Goal: Task Accomplishment & Management: Manage account settings

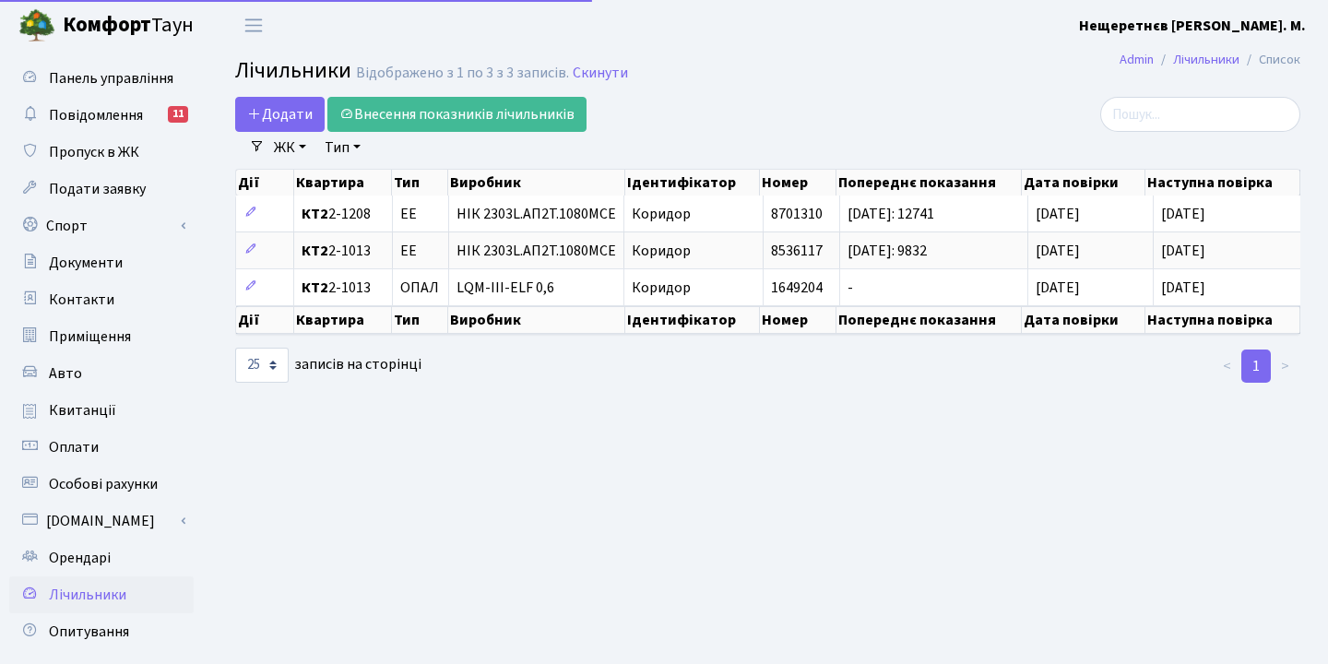
select select "25"
click at [77, 304] on span "Контакти" at bounding box center [81, 300] width 65 height 20
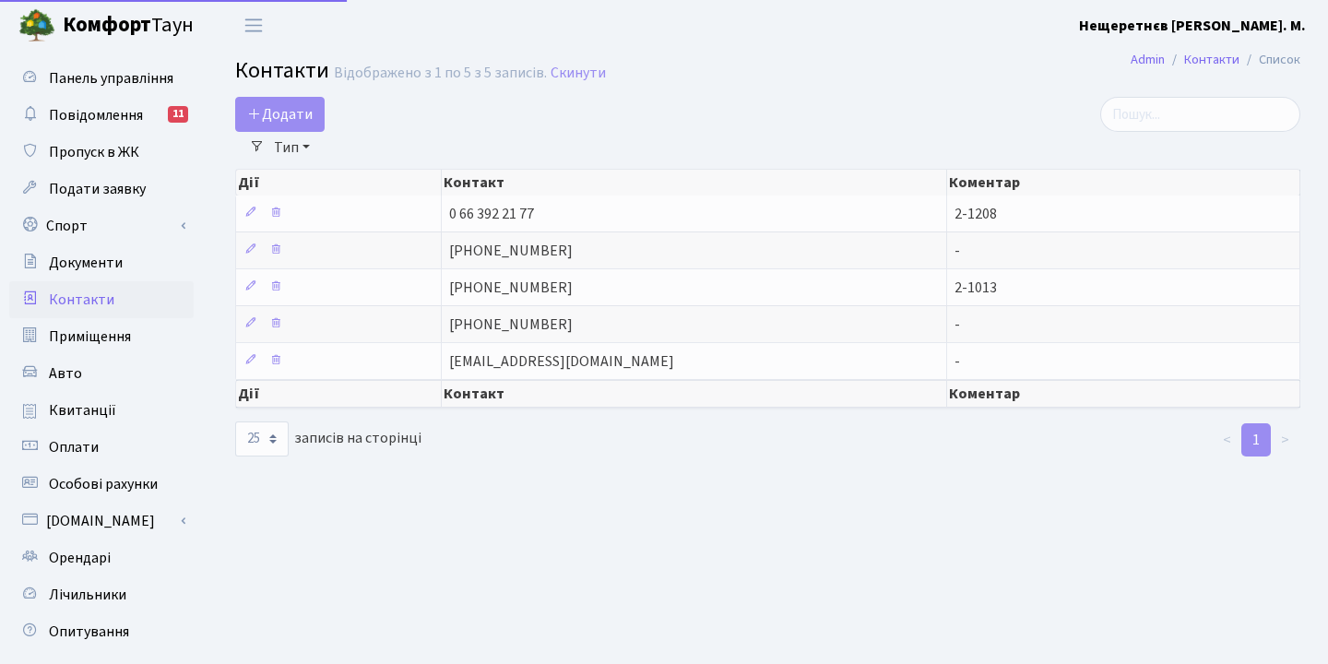
select select "25"
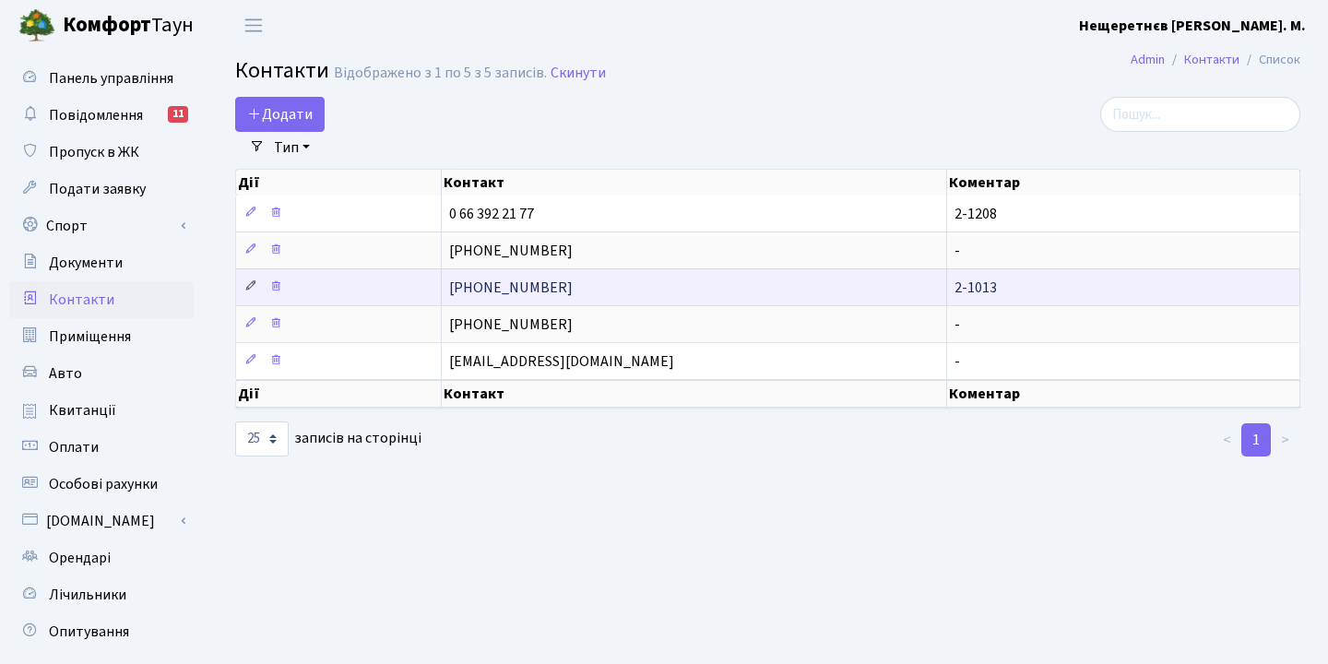
click at [245, 292] on icon at bounding box center [250, 285] width 13 height 13
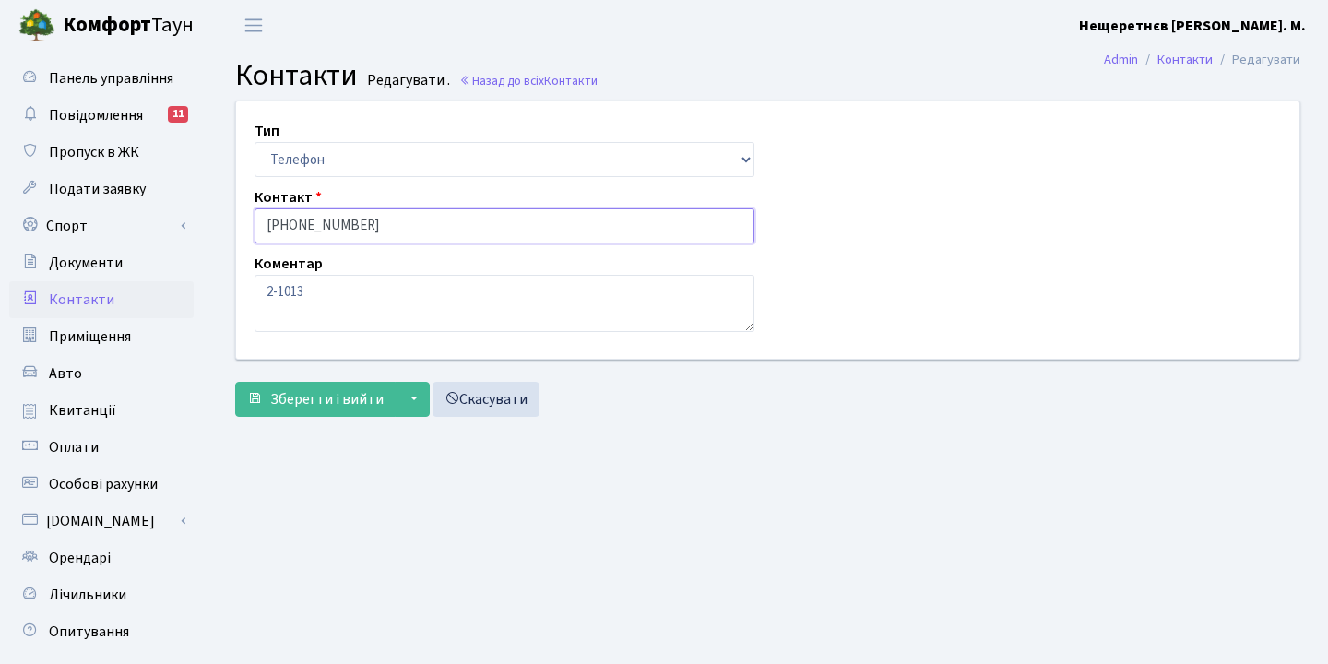
click at [392, 228] on input "+380 63 681 7245" at bounding box center [505, 225] width 500 height 35
type input "+380 506296129"
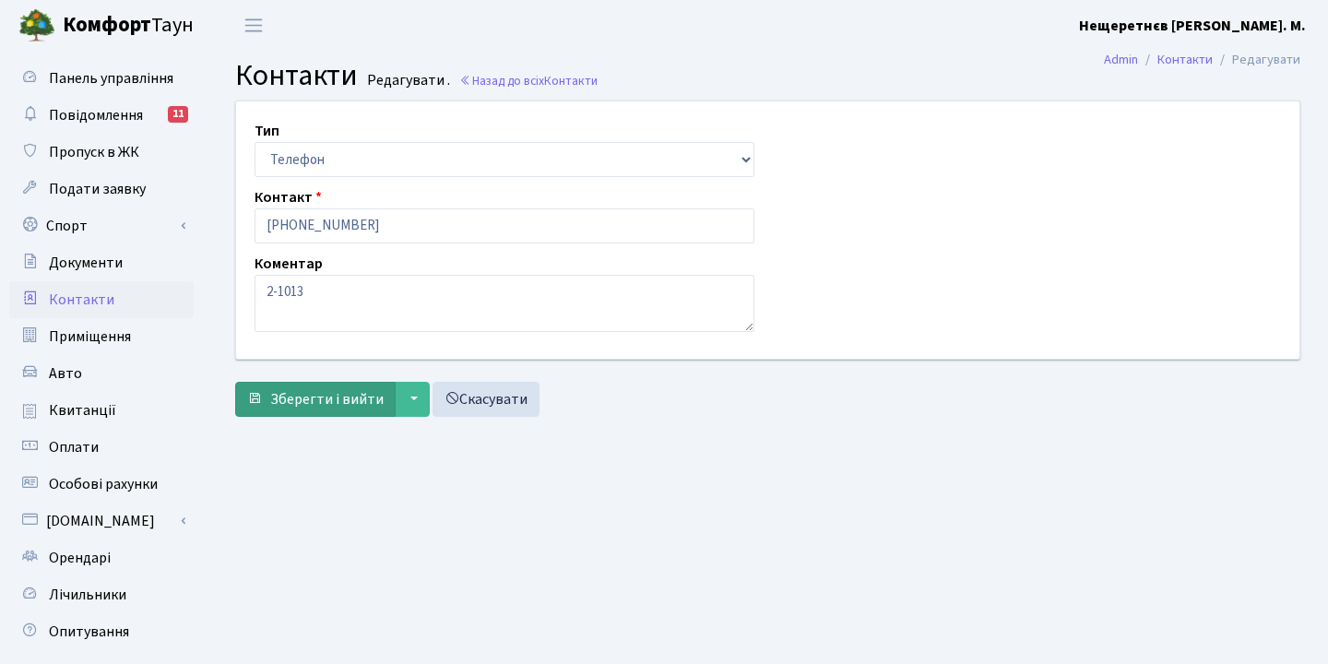
click at [335, 395] on span "Зберегти і вийти" at bounding box center [326, 399] width 113 height 20
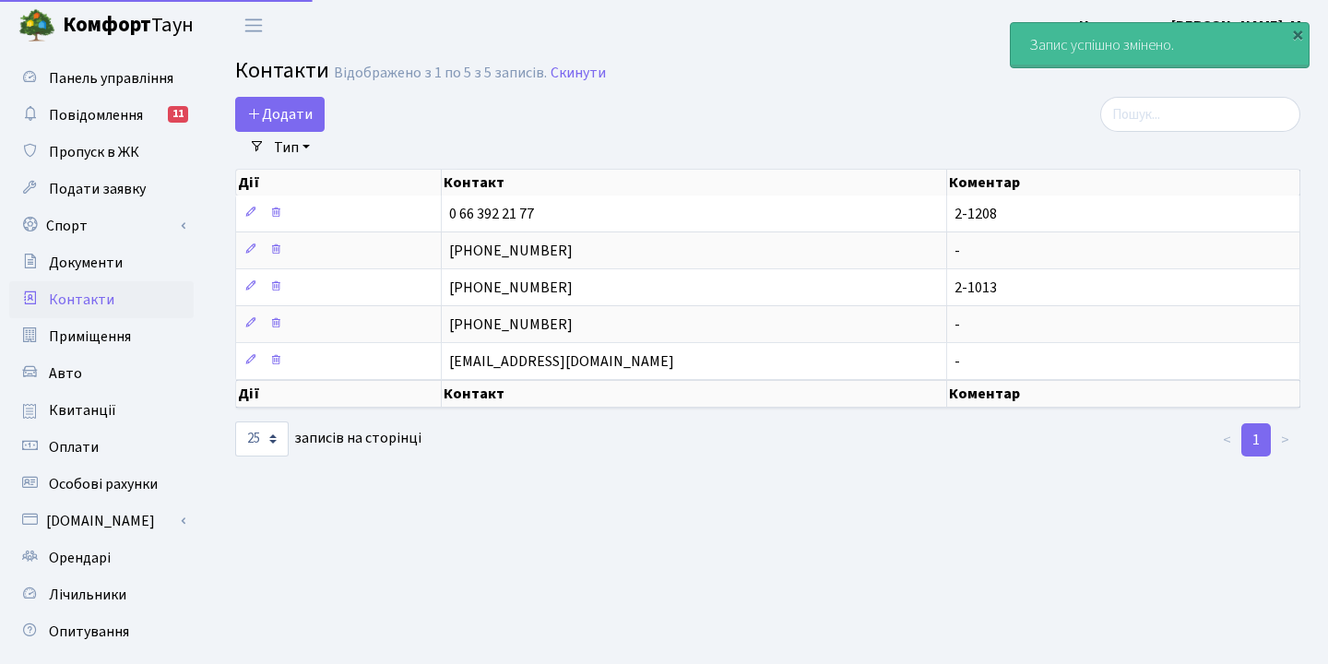
select select "25"
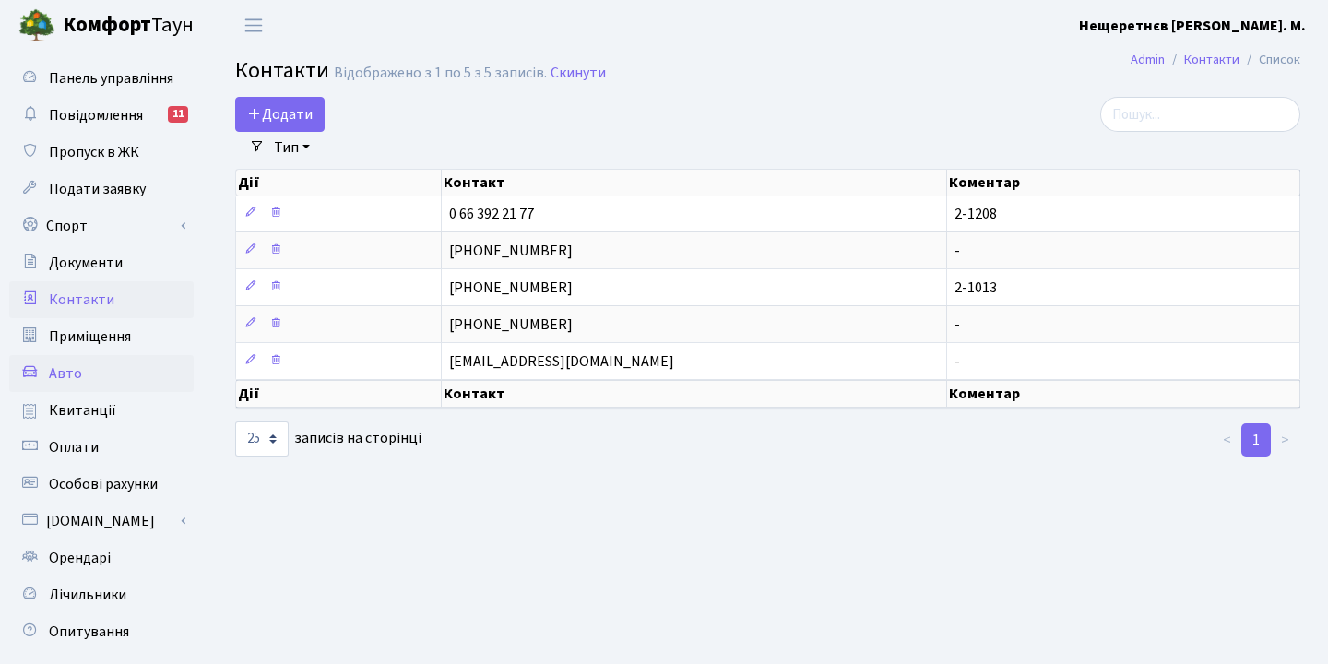
click at [75, 377] on span "Авто" at bounding box center [65, 373] width 33 height 20
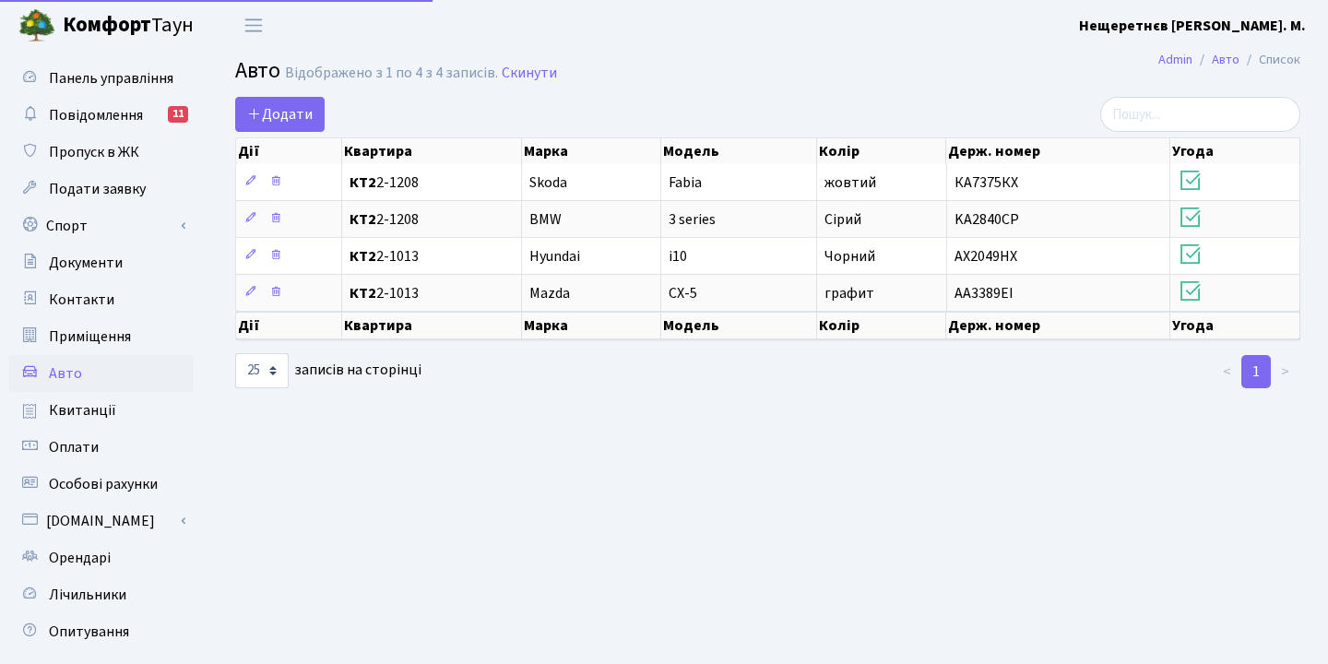
select select "25"
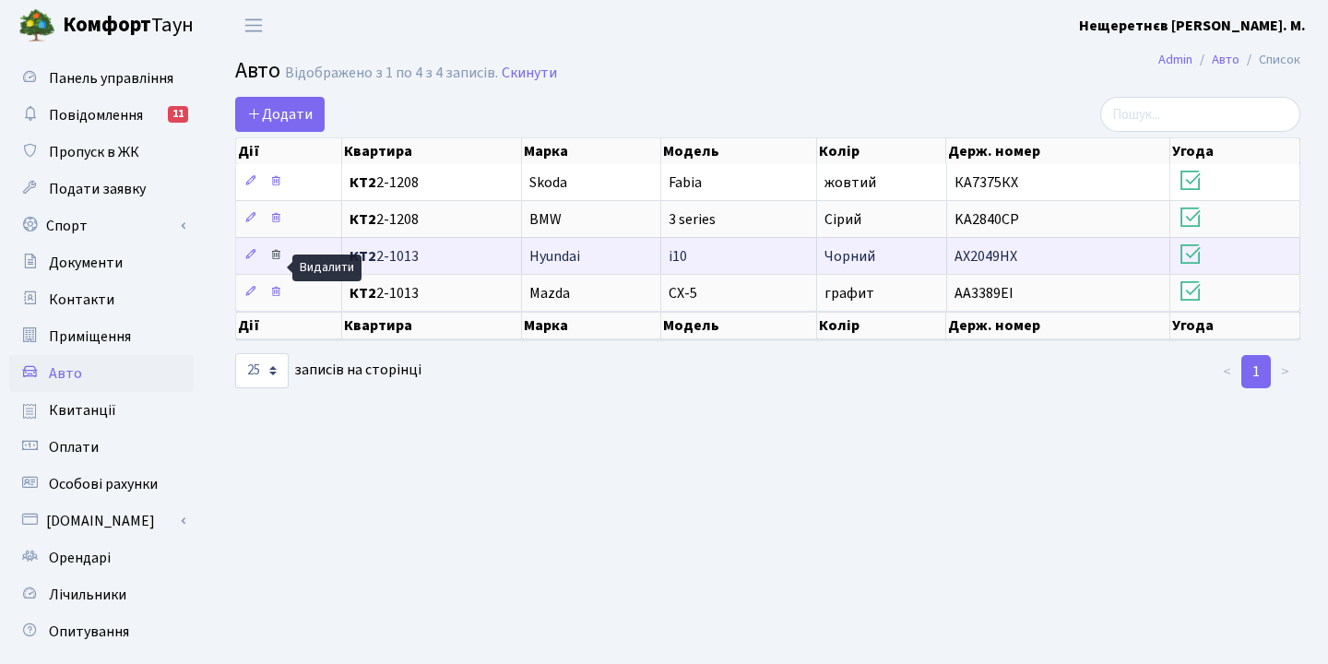
click at [280, 261] on icon at bounding box center [275, 254] width 13 height 13
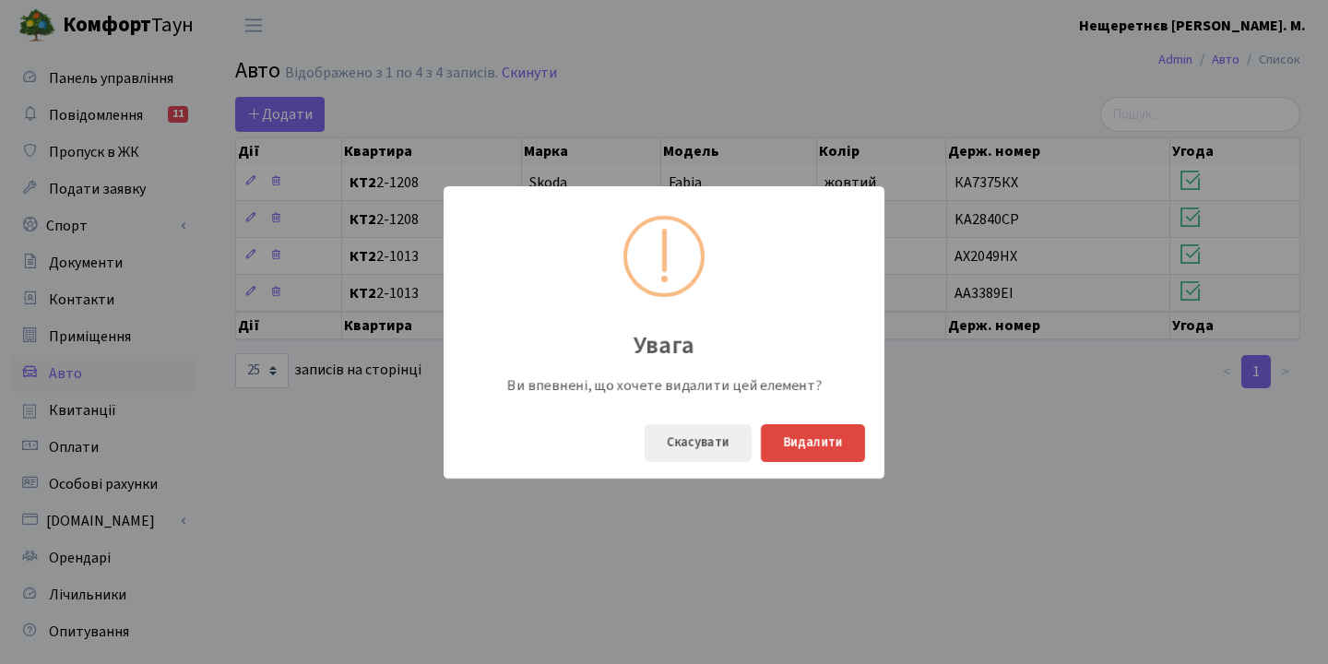
click at [791, 442] on button "Видалити" at bounding box center [813, 443] width 104 height 38
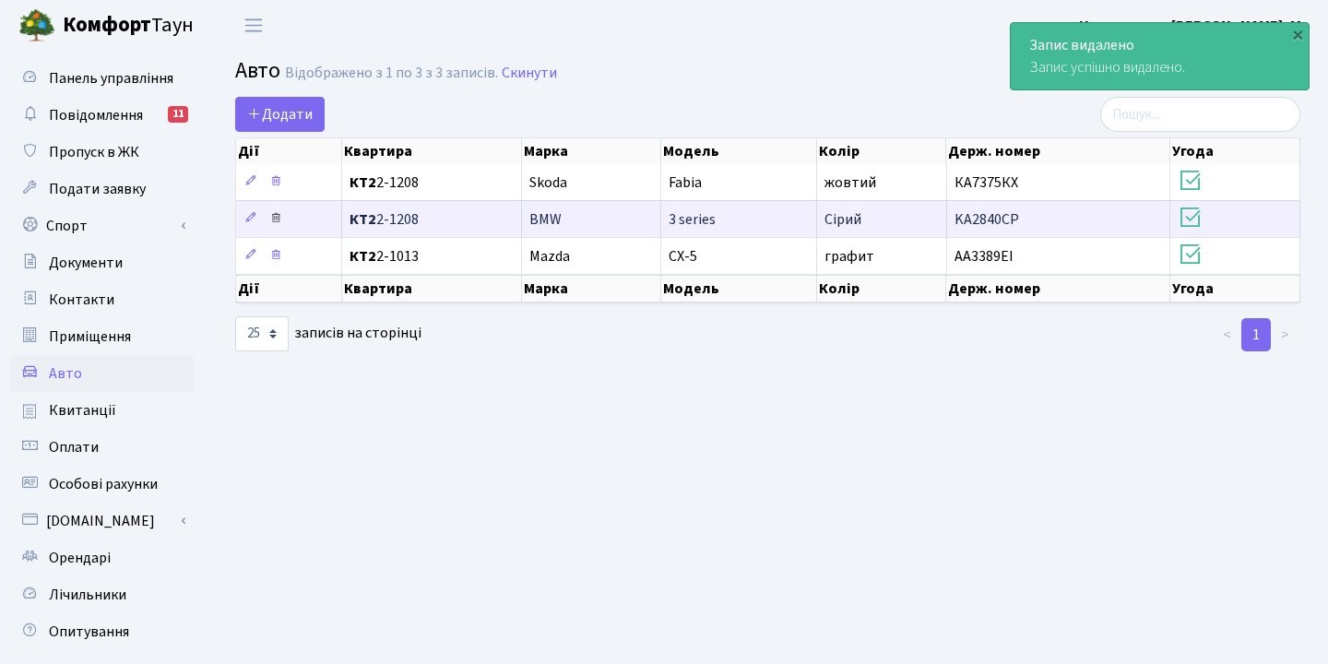
click at [277, 224] on icon at bounding box center [275, 217] width 13 height 13
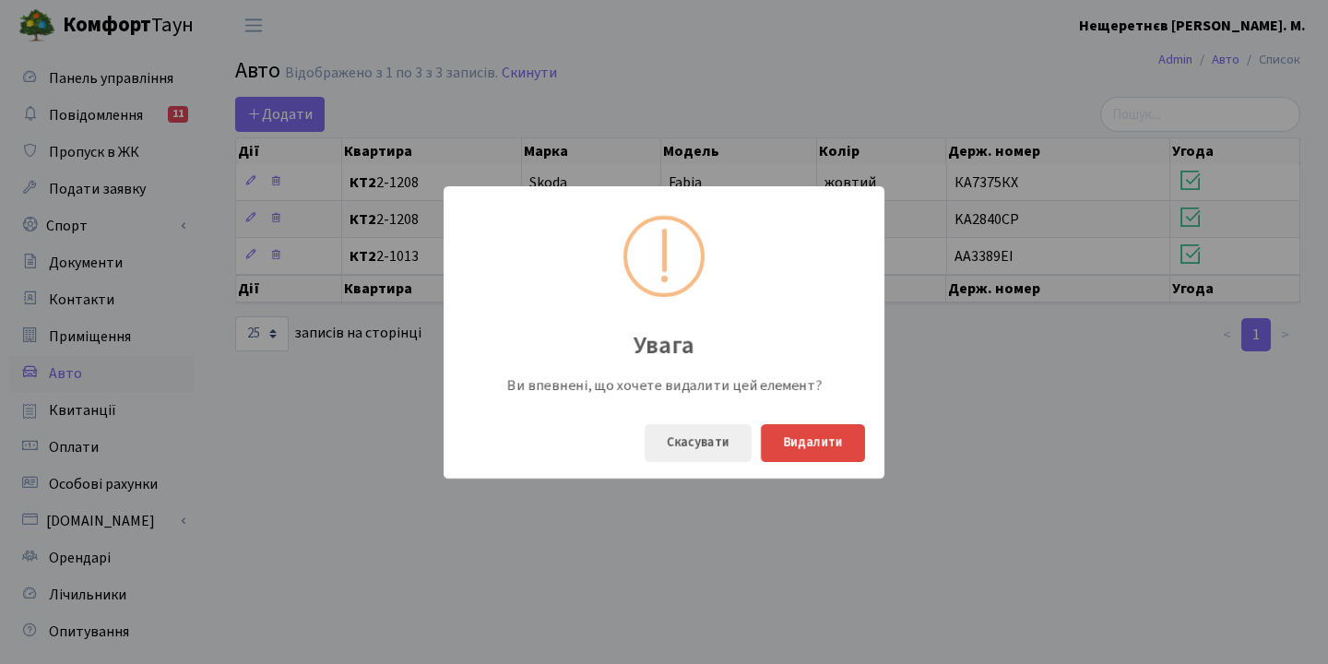
click at [803, 446] on button "Видалити" at bounding box center [813, 443] width 104 height 38
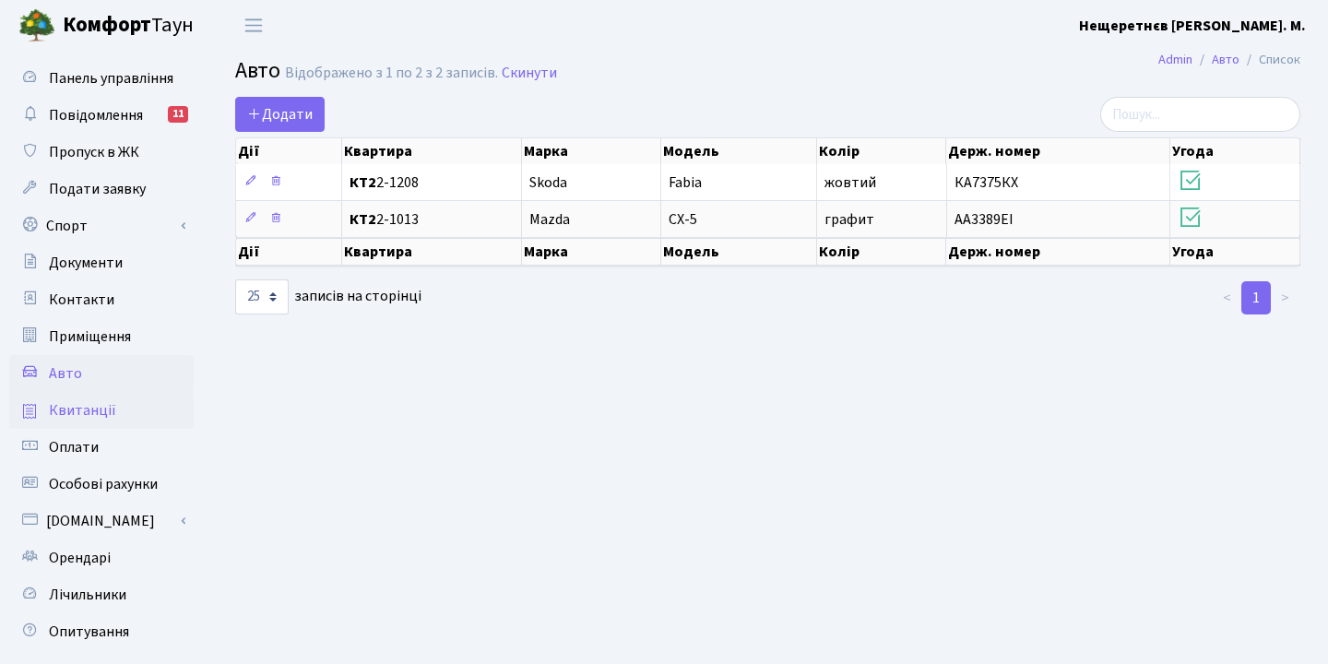
click at [89, 412] on span "Квитанції" at bounding box center [82, 410] width 67 height 20
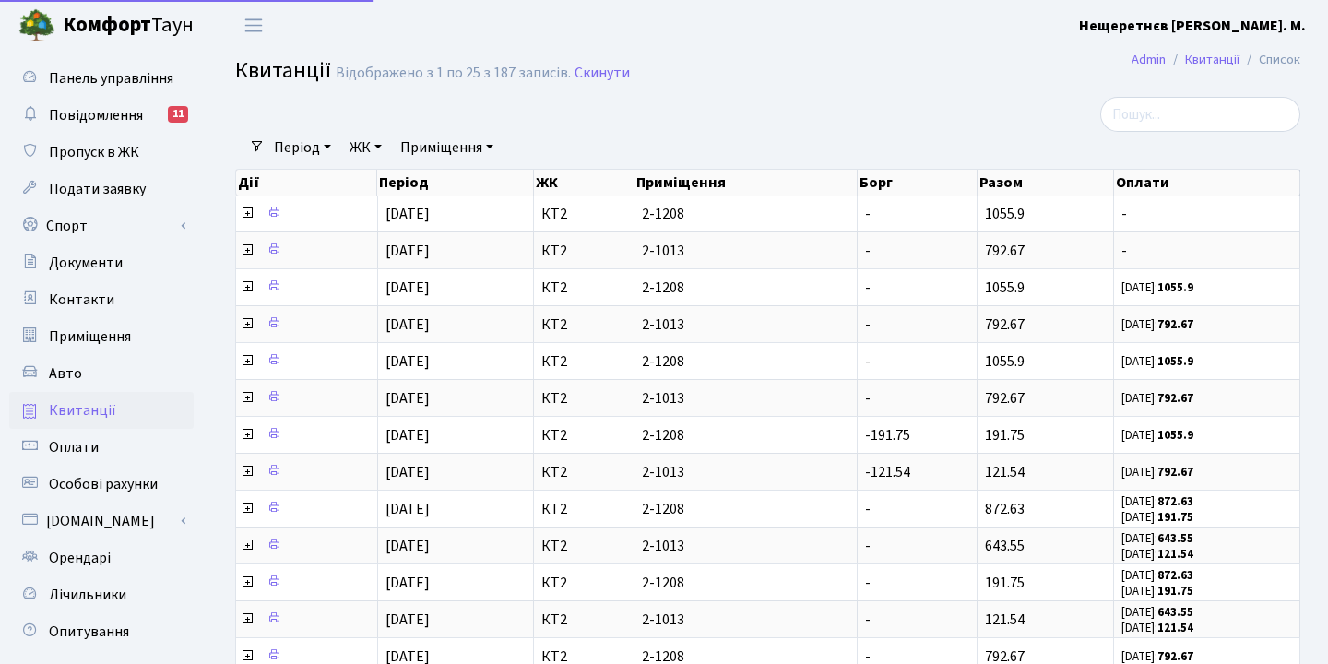
select select "25"
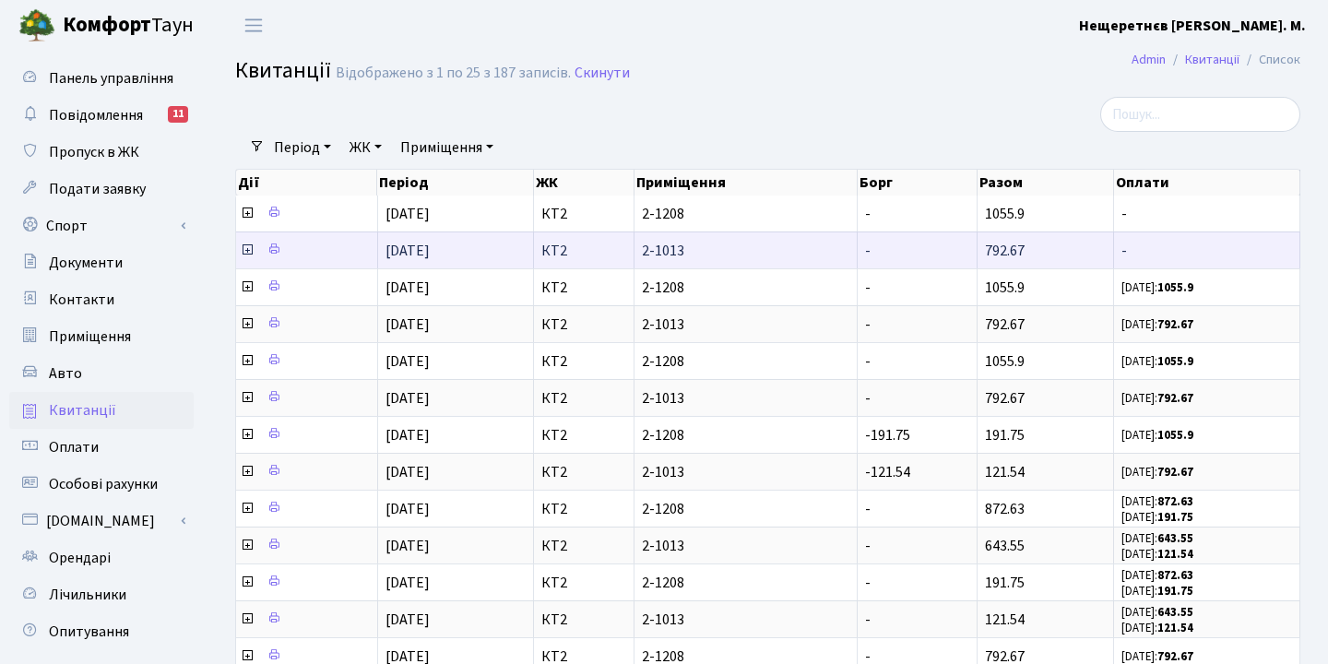
click at [246, 257] on icon at bounding box center [247, 250] width 15 height 15
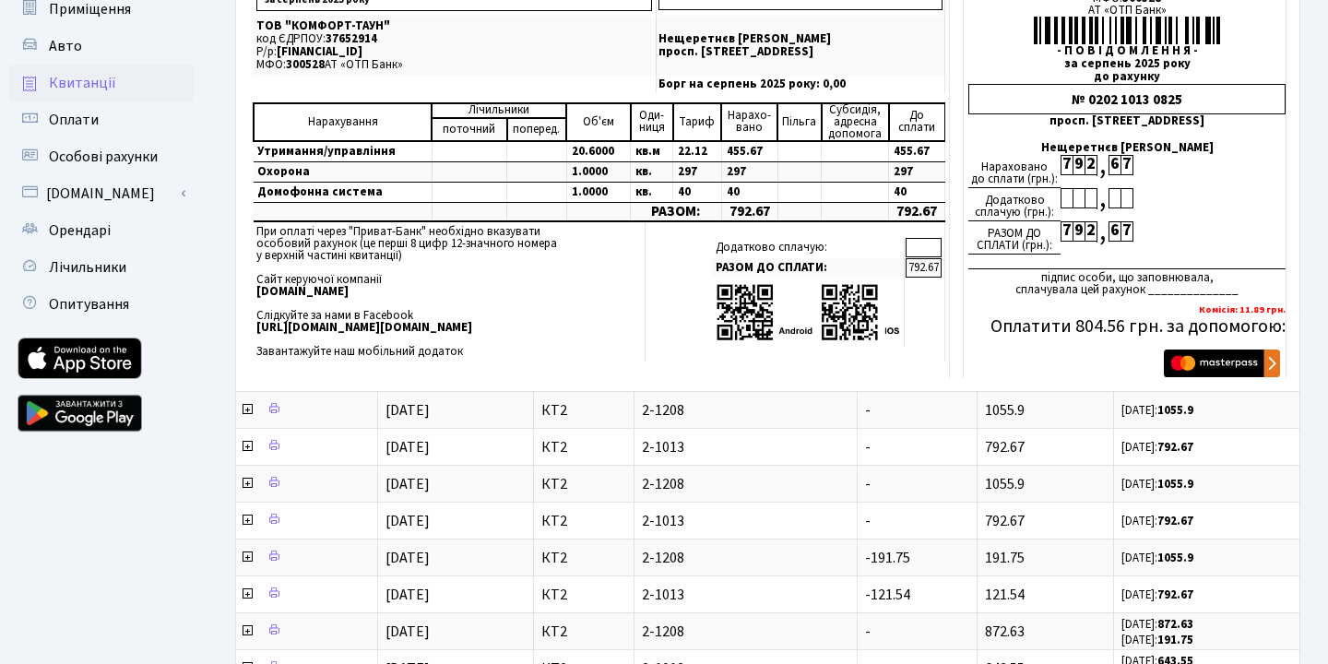
scroll to position [331, 0]
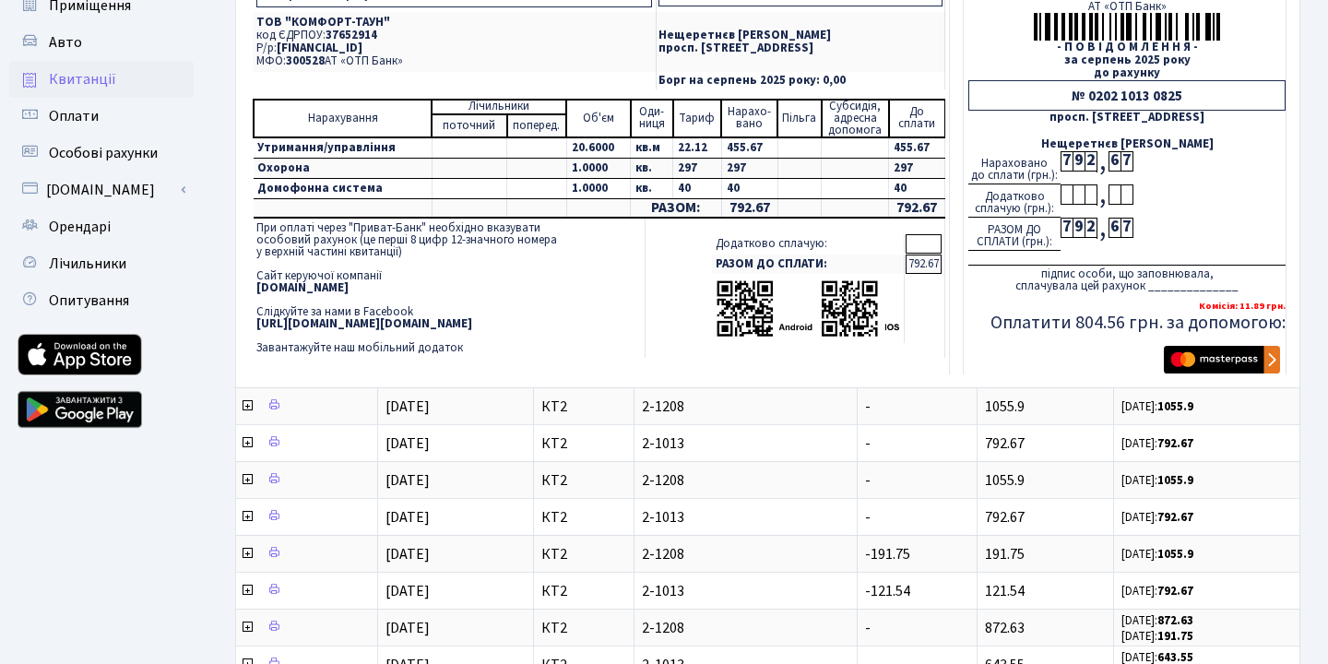
click at [1195, 371] on img "submit" at bounding box center [1222, 360] width 116 height 28
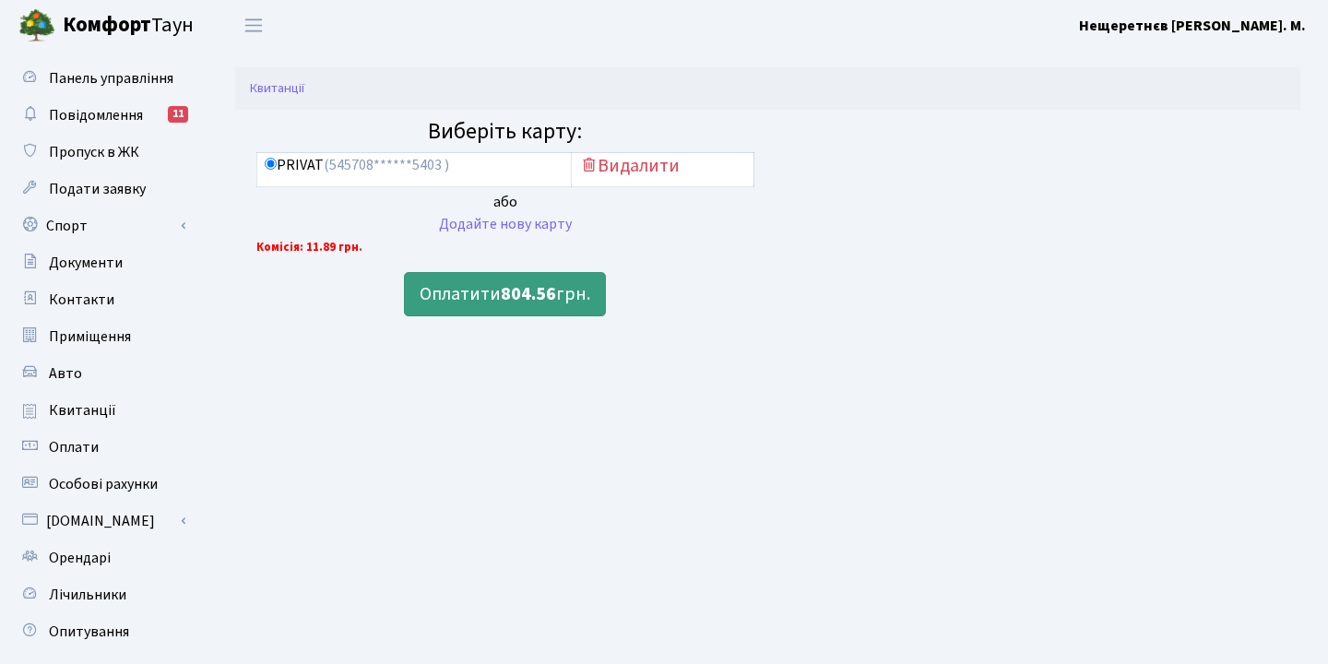
click at [553, 291] on b "804.56" at bounding box center [528, 294] width 55 height 26
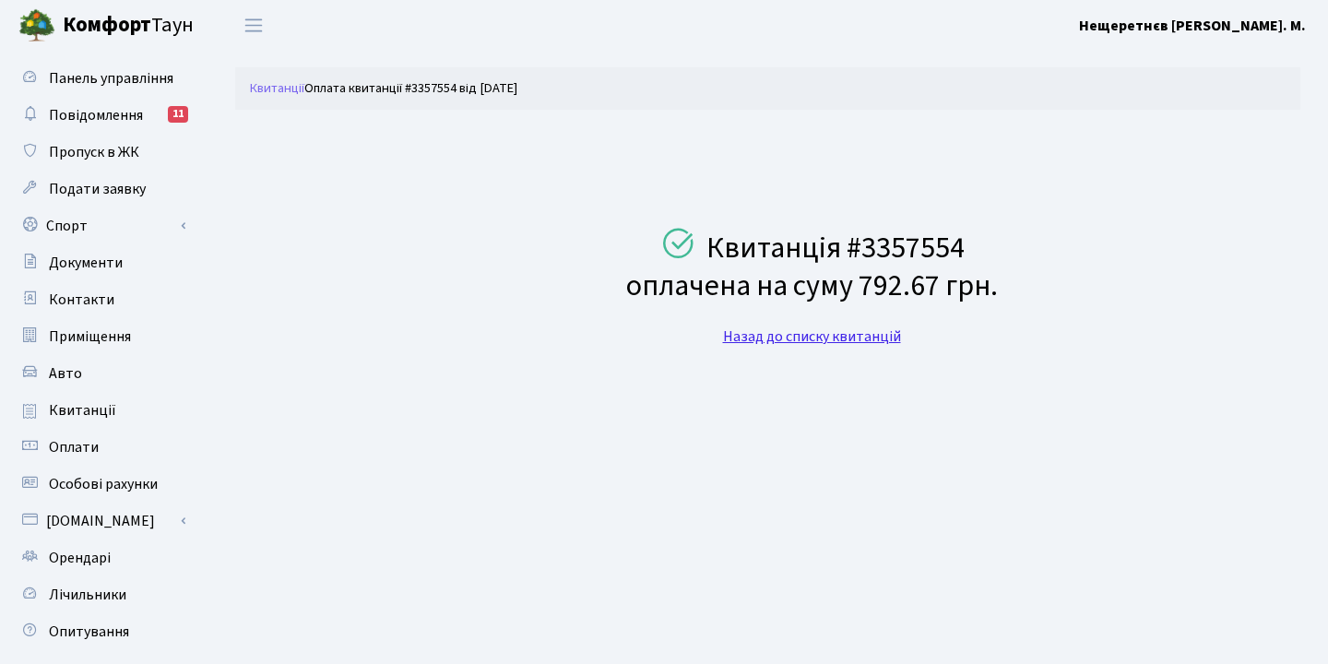
click at [820, 338] on link "Назад до списку квитанцій" at bounding box center [812, 337] width 178 height 20
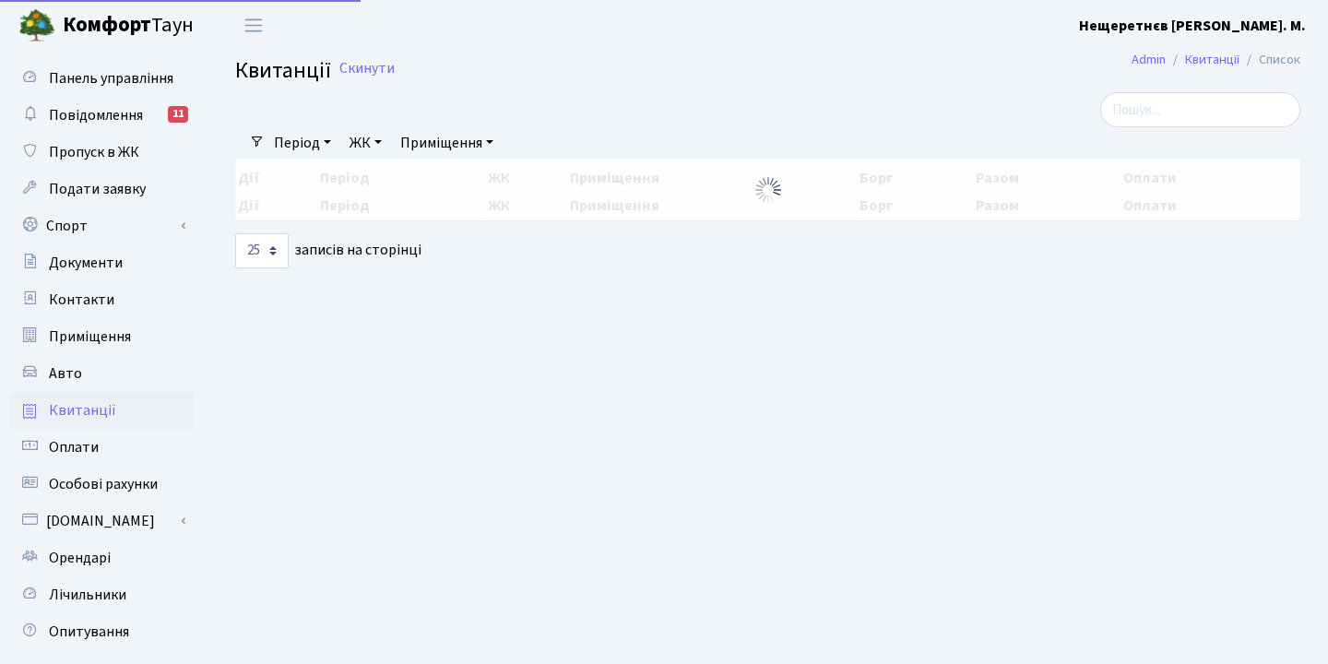
select select "25"
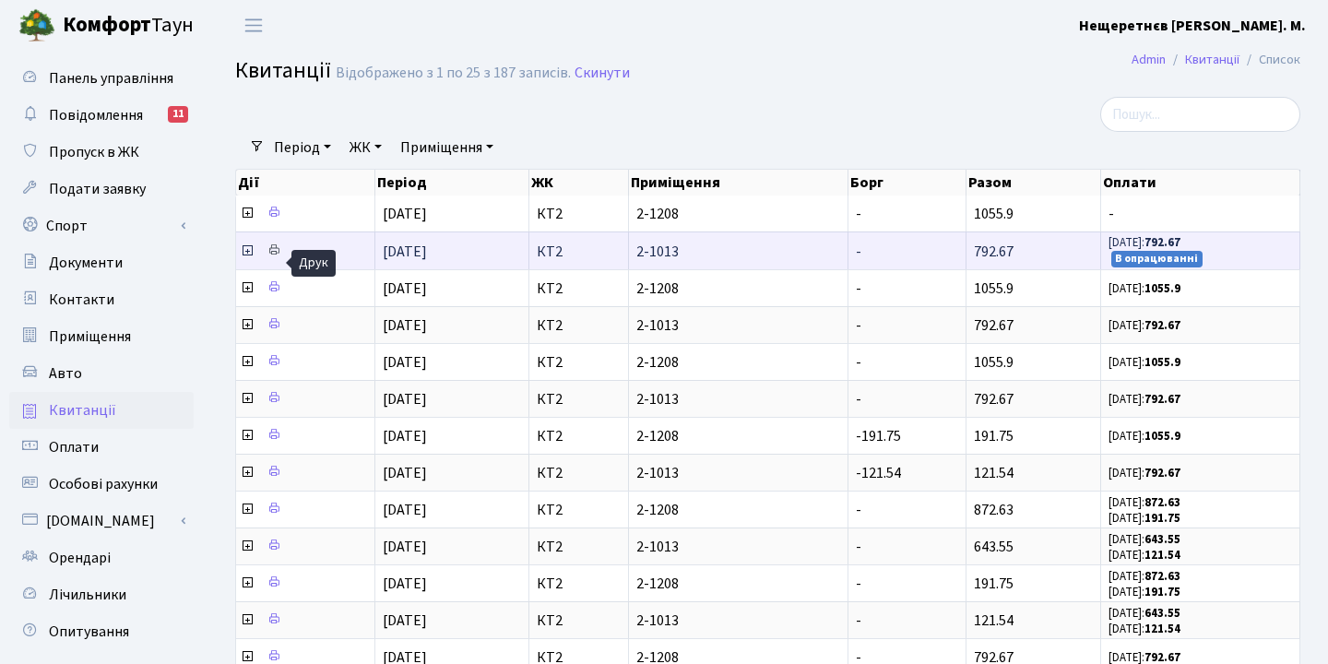
click at [272, 256] on icon at bounding box center [274, 250] width 13 height 13
click at [249, 258] on icon at bounding box center [247, 251] width 15 height 15
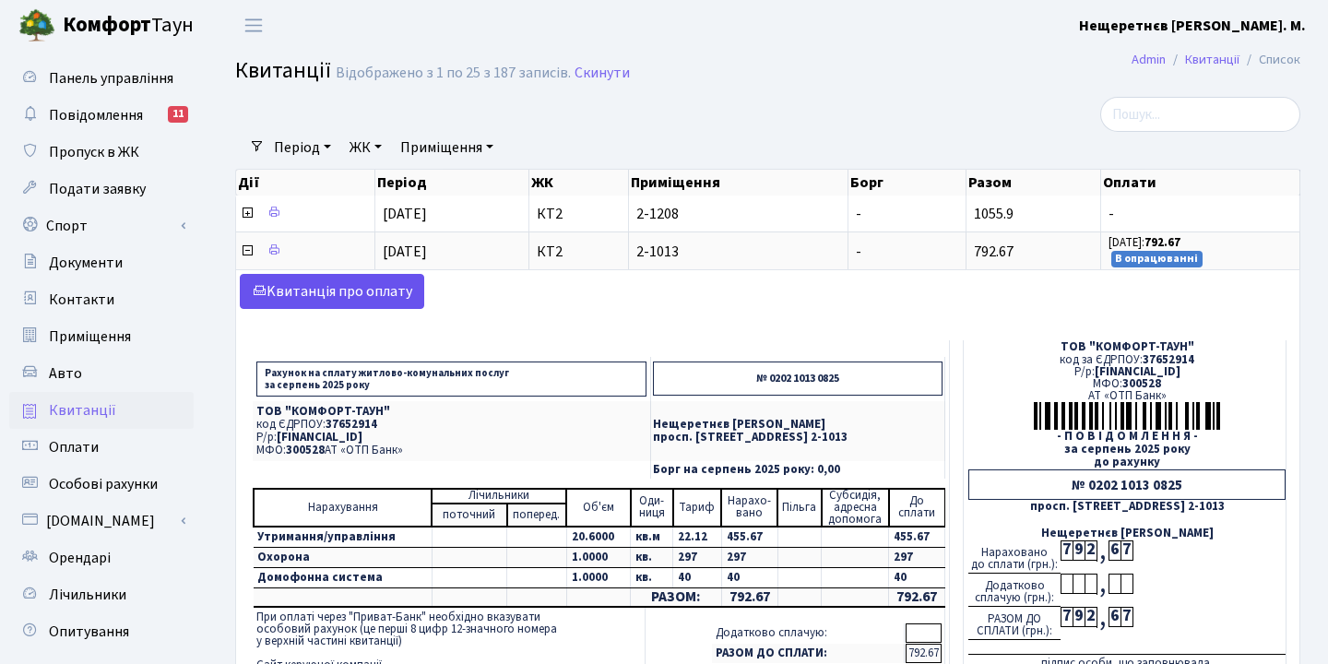
click at [358, 308] on link "Kвитанція про оплату" at bounding box center [332, 291] width 184 height 35
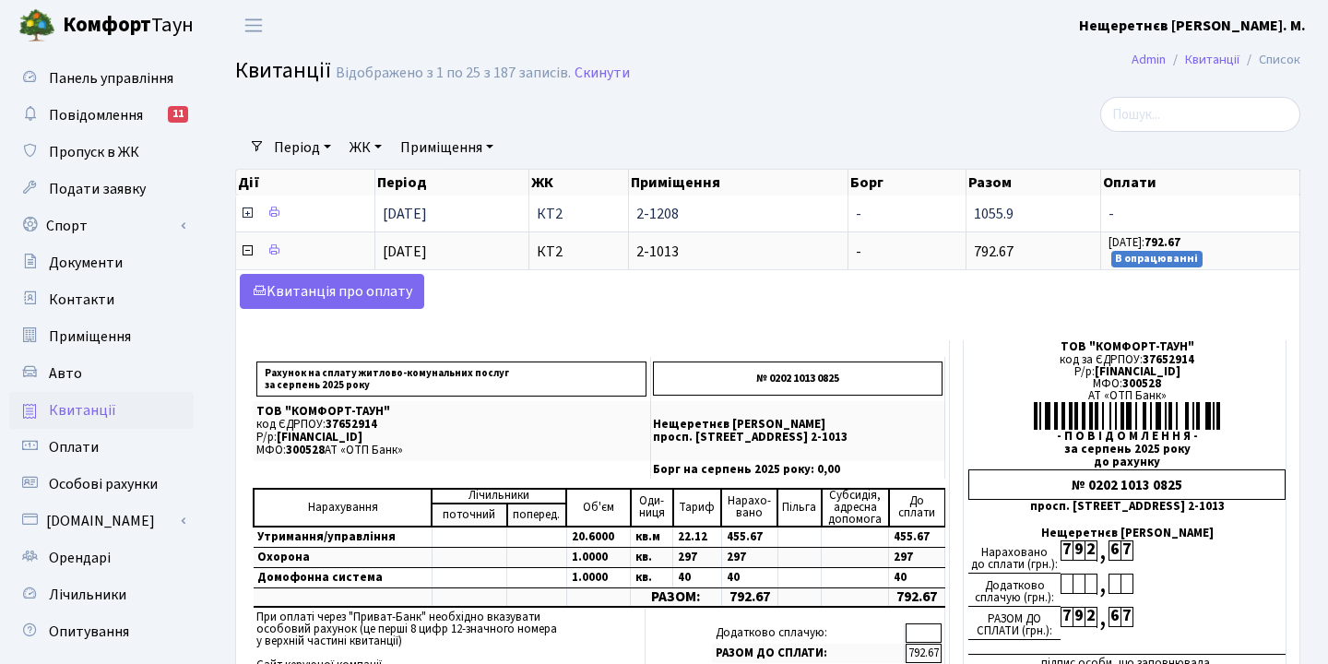
click at [248, 220] on icon at bounding box center [247, 213] width 15 height 15
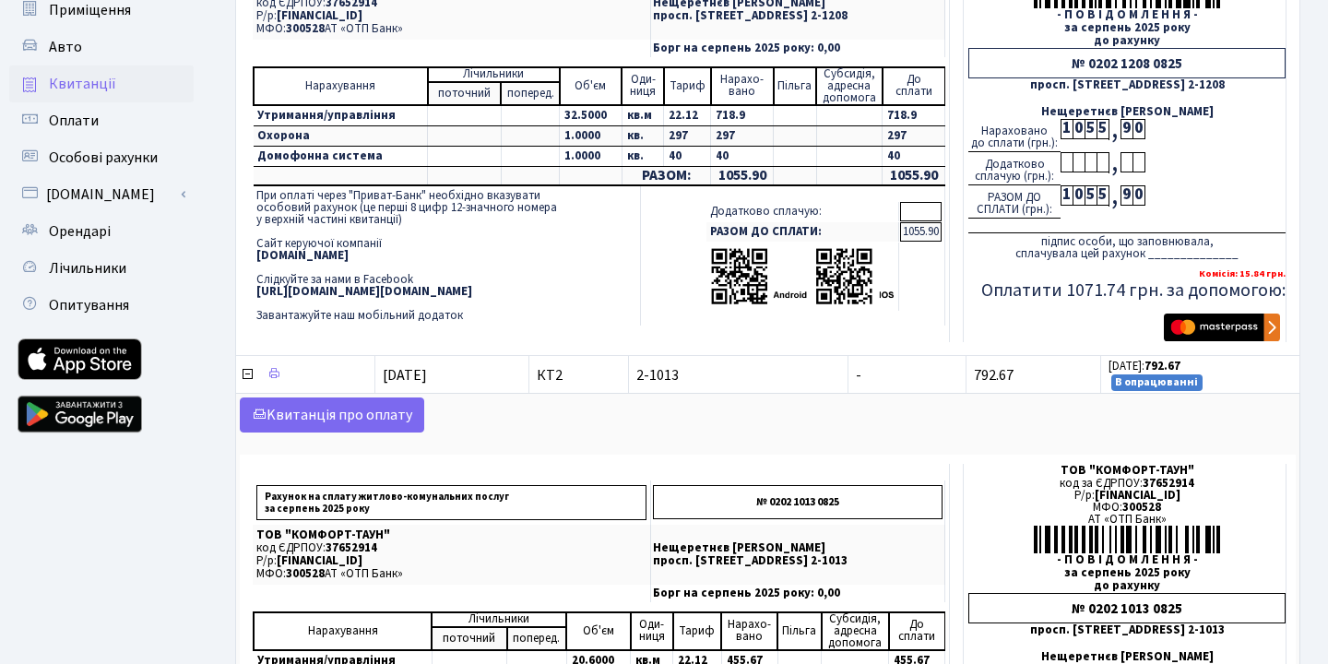
scroll to position [365, 0]
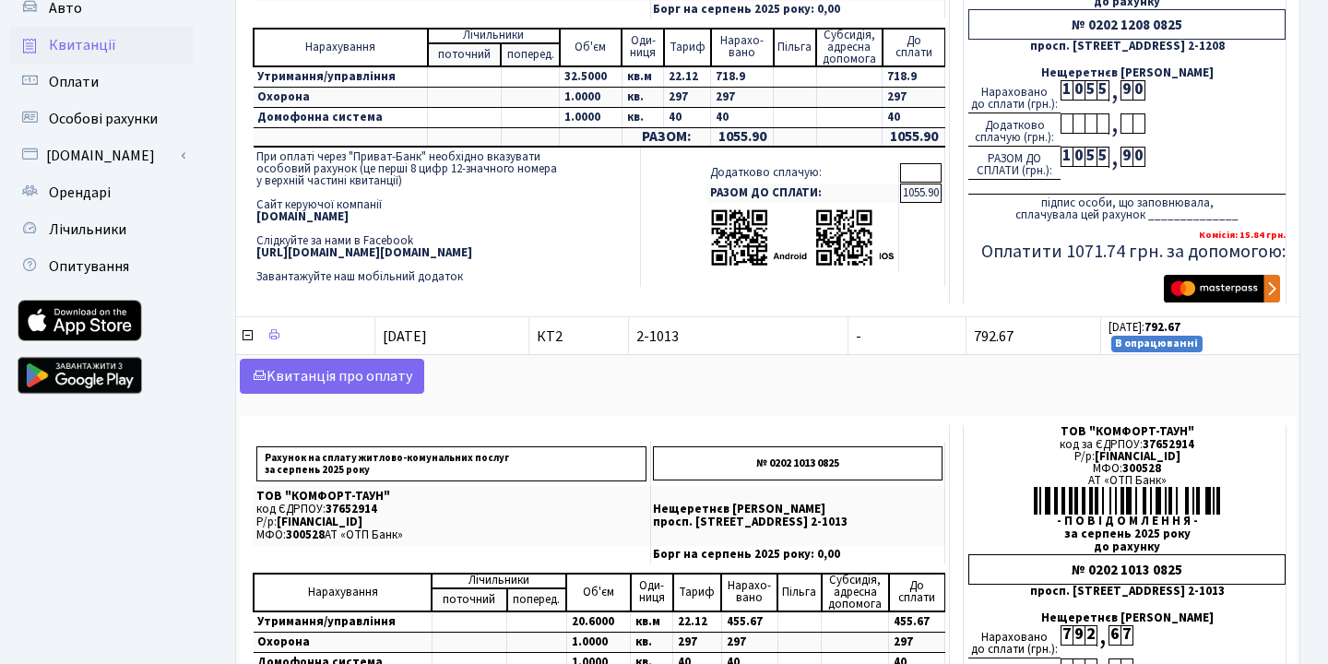
click at [1213, 293] on img "submit" at bounding box center [1222, 289] width 116 height 28
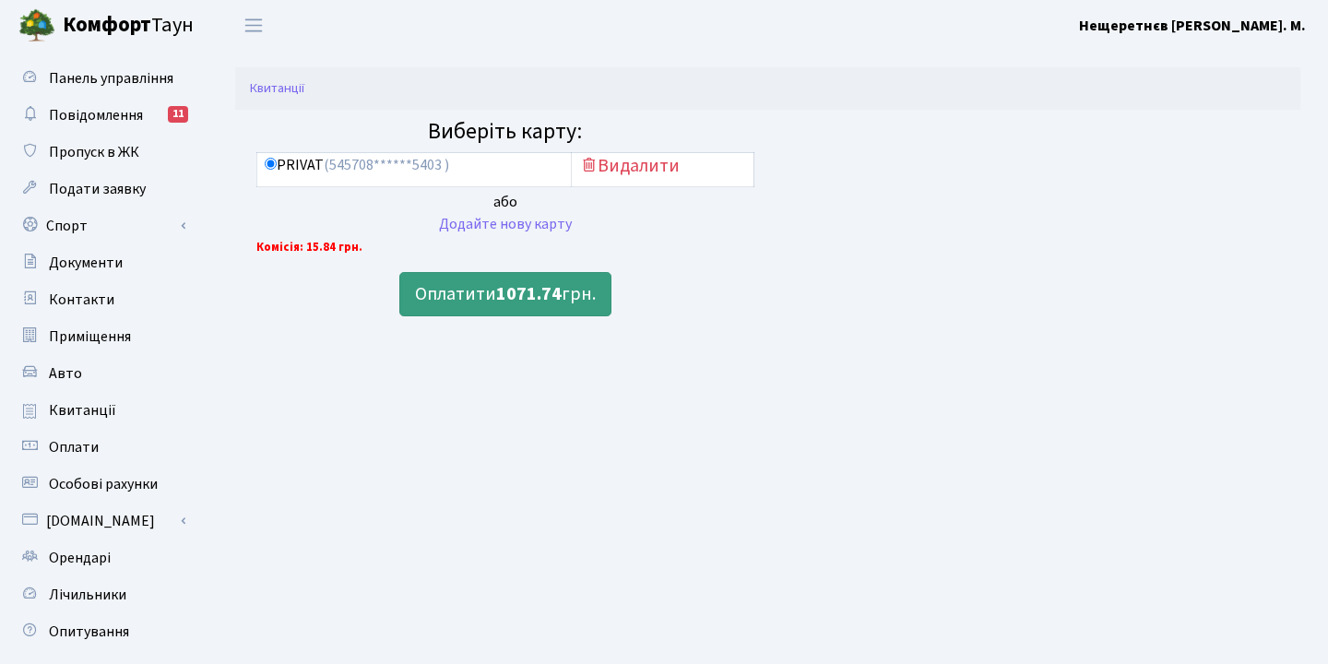
click at [534, 300] on b "1071.74" at bounding box center [528, 294] width 65 height 26
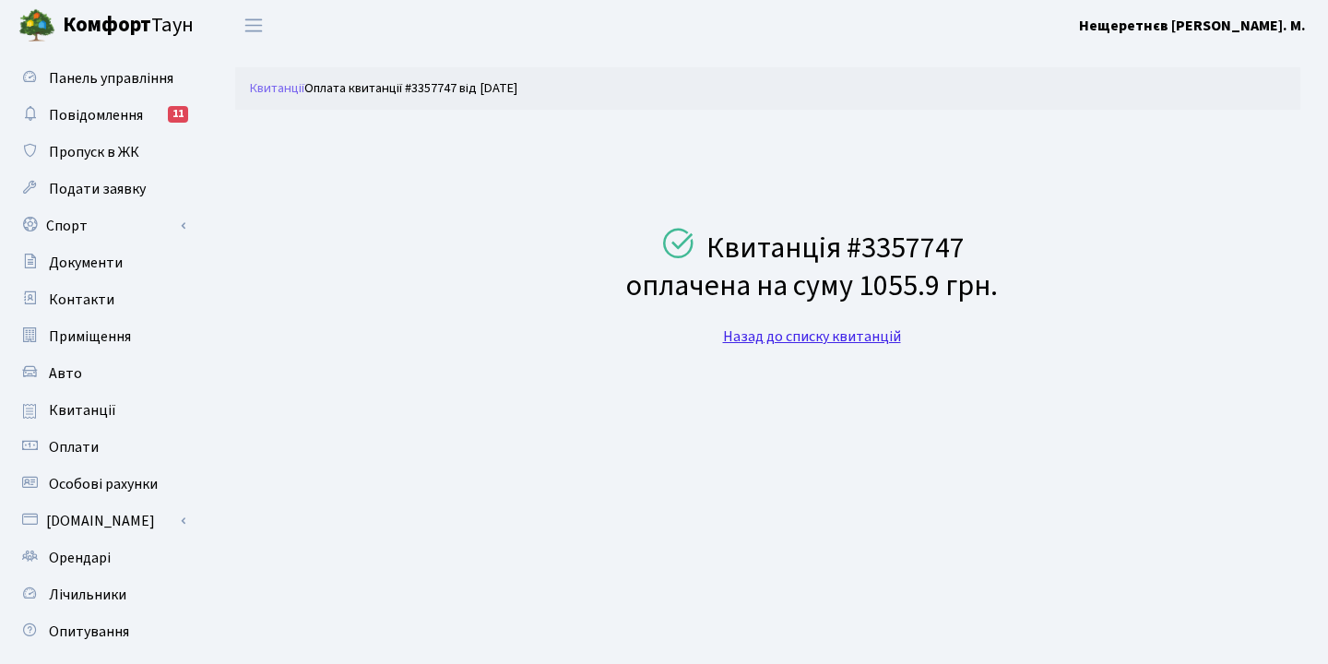
click at [744, 329] on link "Назад до списку квитанцій" at bounding box center [812, 337] width 178 height 20
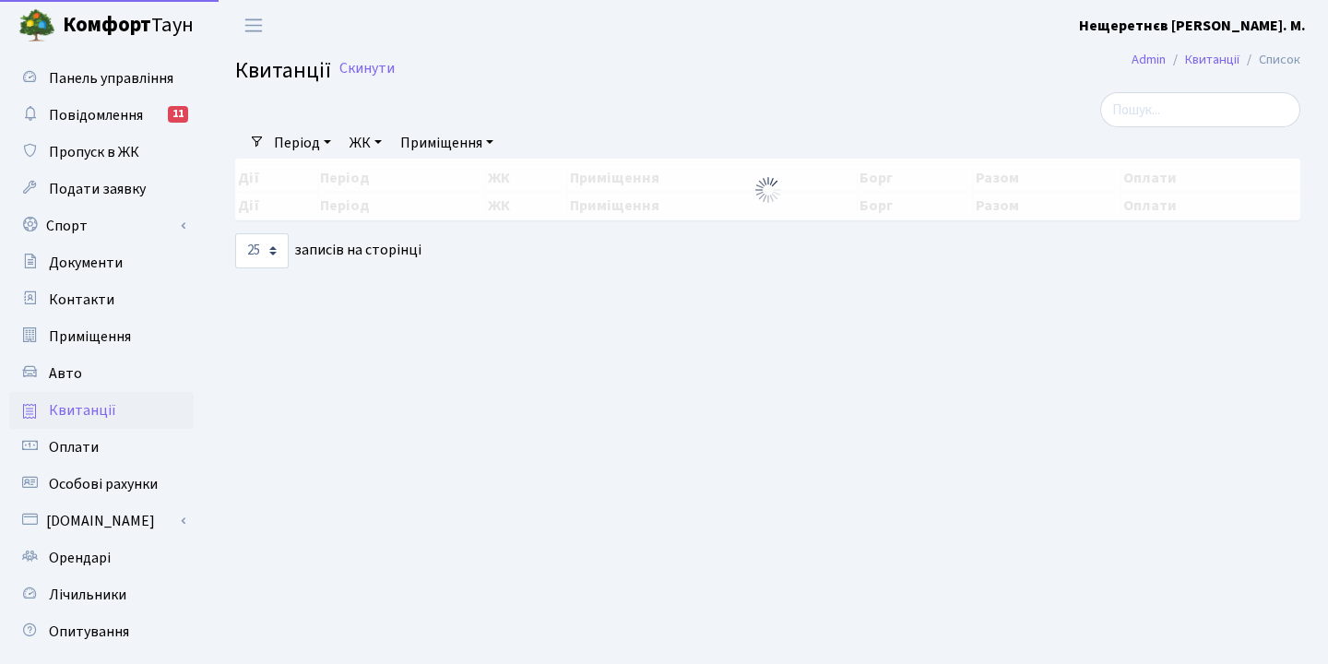
select select "25"
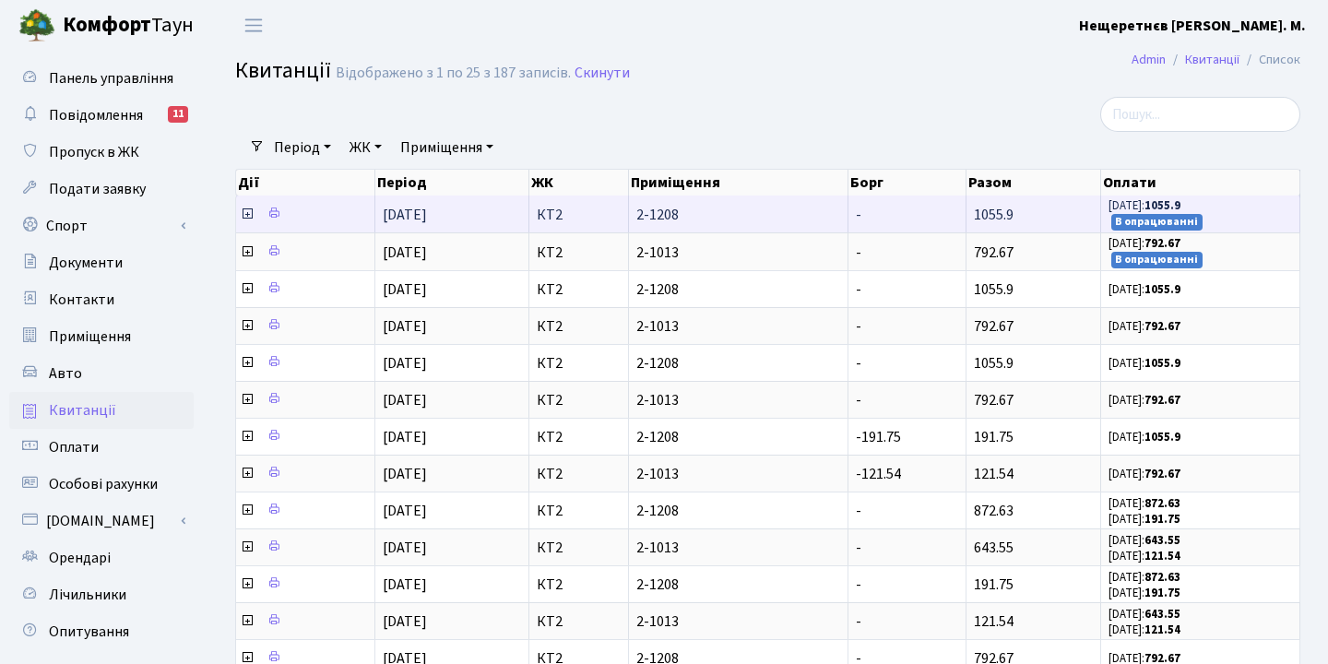
click at [250, 221] on icon at bounding box center [247, 214] width 15 height 15
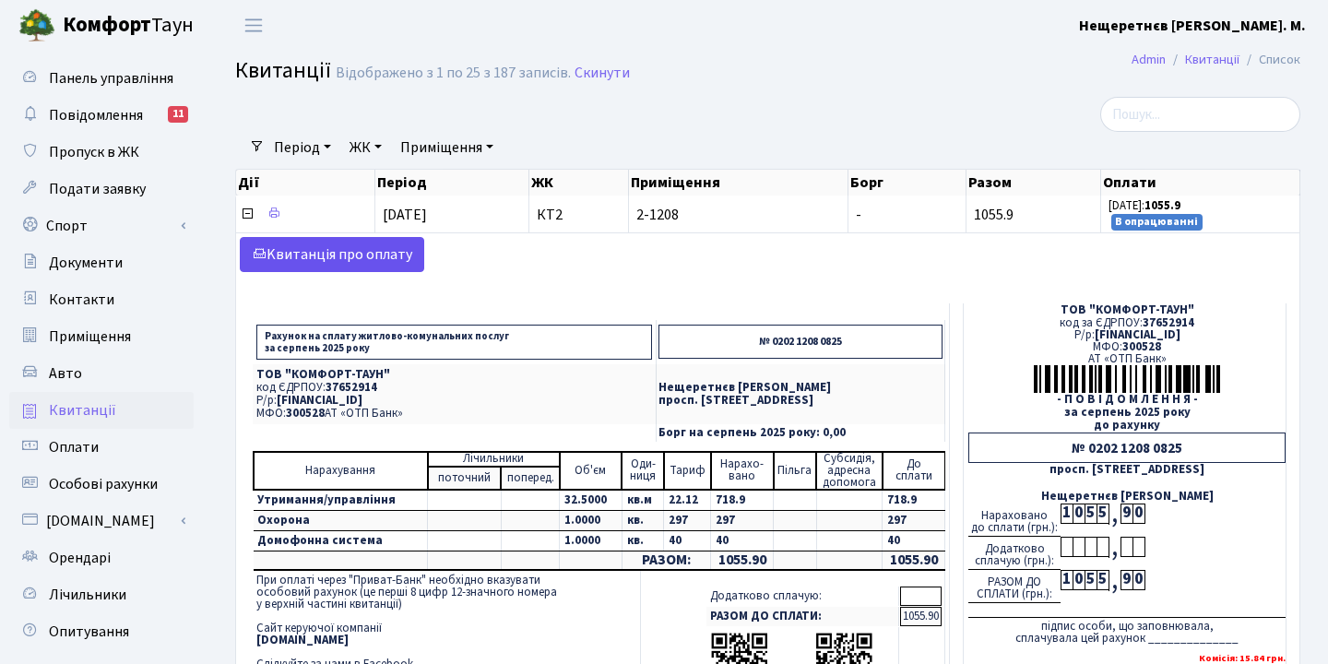
click at [388, 272] on link "Kвитанція про оплату" at bounding box center [332, 254] width 184 height 35
